Goal: Task Accomplishment & Management: Manage account settings

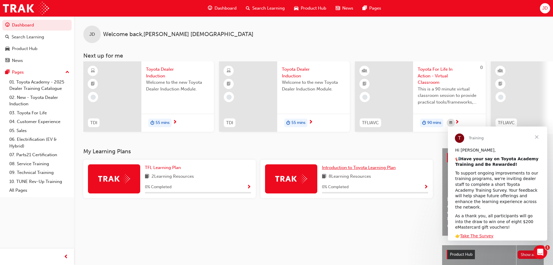
click at [359, 169] on span "Introduction to Toyota Learning Plan" at bounding box center [359, 167] width 74 height 5
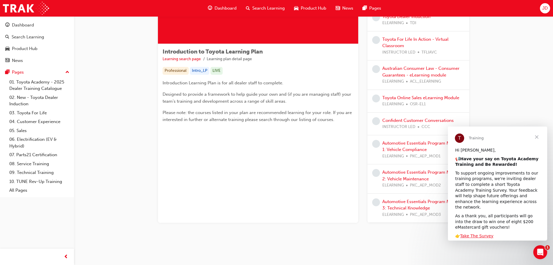
scroll to position [74, 0]
click at [537, 136] on span "Close" at bounding box center [537, 136] width 21 height 21
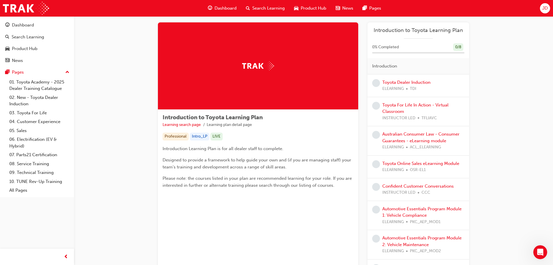
scroll to position [0, 0]
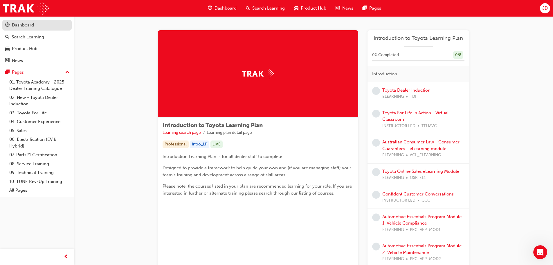
click at [31, 28] on div "Dashboard" at bounding box center [23, 25] width 22 height 7
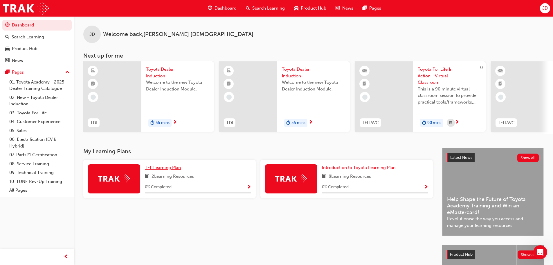
click at [163, 168] on span "TFL Learning Plan" at bounding box center [163, 167] width 36 height 5
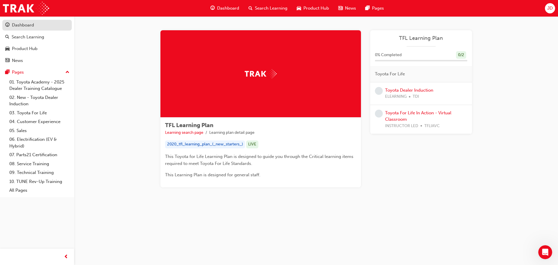
click at [24, 25] on div "Dashboard" at bounding box center [23, 25] width 22 height 7
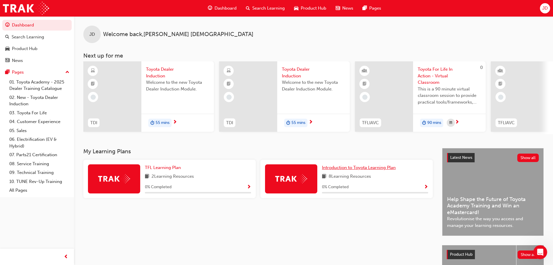
click at [388, 168] on span "Introduction to Toyota Learning Plan" at bounding box center [359, 167] width 74 height 5
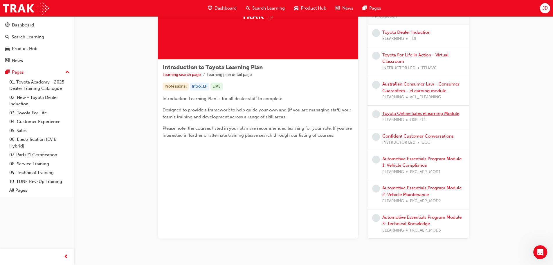
scroll to position [45, 0]
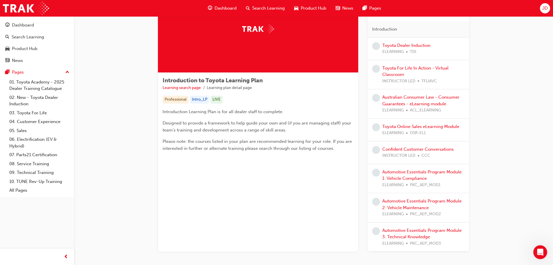
click at [545, 9] on span "JD" at bounding box center [545, 8] width 6 height 7
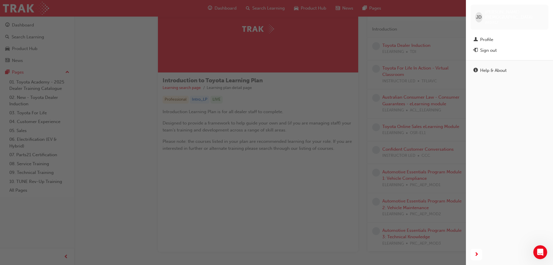
click at [496, 47] on div "Sign out" at bounding box center [488, 50] width 17 height 7
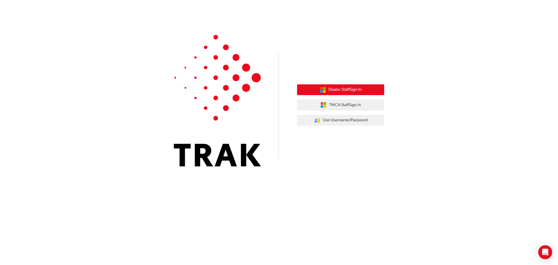
click at [346, 86] on button "Dealer Staff Sign In" at bounding box center [340, 89] width 87 height 11
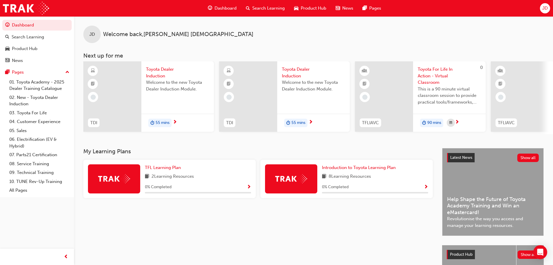
click at [546, 8] on span "JD" at bounding box center [545, 8] width 6 height 7
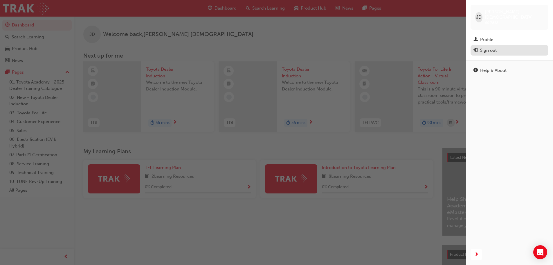
click at [494, 45] on button "Sign out" at bounding box center [510, 50] width 78 height 11
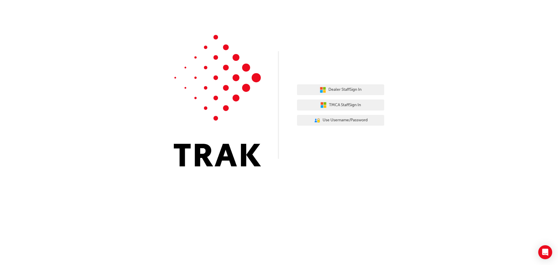
click at [346, 149] on div "Dealer Staff Sign In TMCA Staff Sign In User Authentication Icon - Blue Person,…" at bounding box center [279, 87] width 558 height 175
click at [358, 89] on span "Dealer Staff Sign In" at bounding box center [344, 89] width 33 height 7
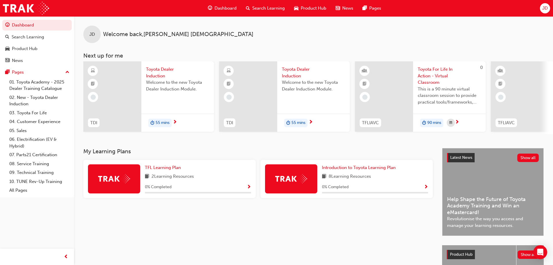
click at [546, 9] on span "JD" at bounding box center [545, 8] width 6 height 7
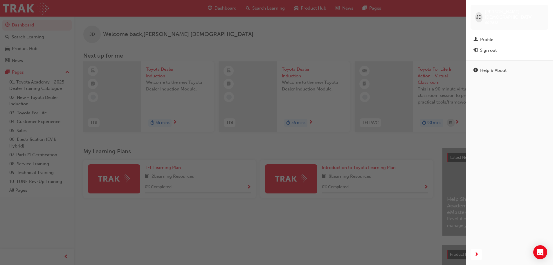
click at [500, 47] on div "Sign out" at bounding box center [510, 50] width 72 height 7
